Goal: Task Accomplishment & Management: Manage account settings

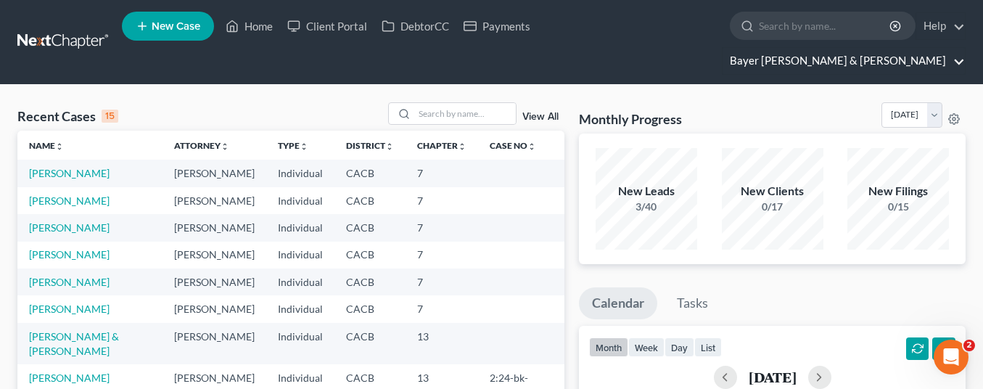
click at [900, 48] on link "Bayer [PERSON_NAME] & [PERSON_NAME]" at bounding box center [843, 61] width 242 height 26
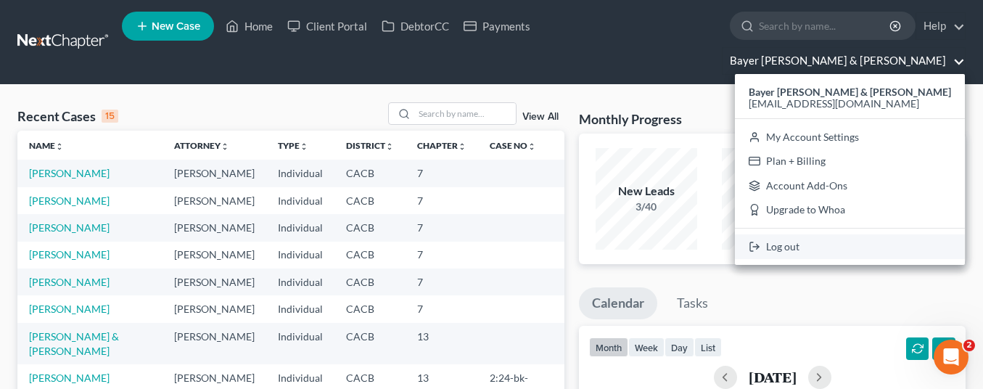
click at [889, 234] on link "Log out" at bounding box center [850, 246] width 230 height 25
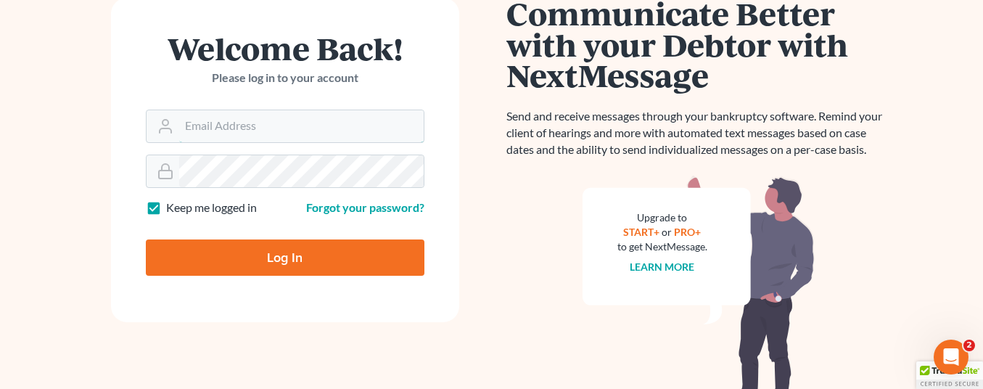
type input "[EMAIL_ADDRESS][DOMAIN_NAME]"
click at [306, 255] on input "Log In" at bounding box center [285, 257] width 279 height 36
type input "Thinking..."
